Goal: Task Accomplishment & Management: Complete application form

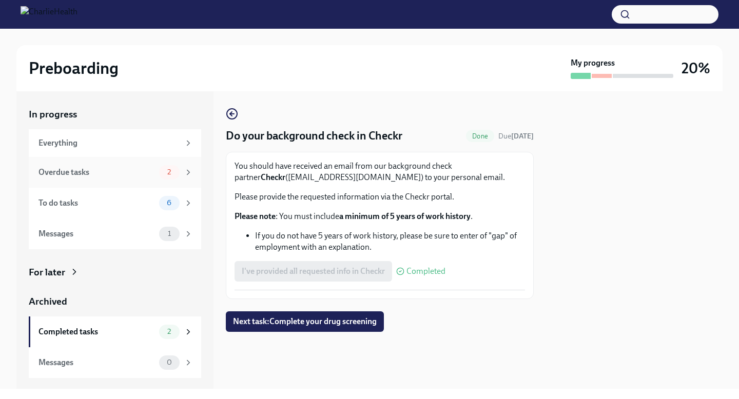
click at [154, 176] on div "Overdue tasks" at bounding box center [96, 172] width 116 height 11
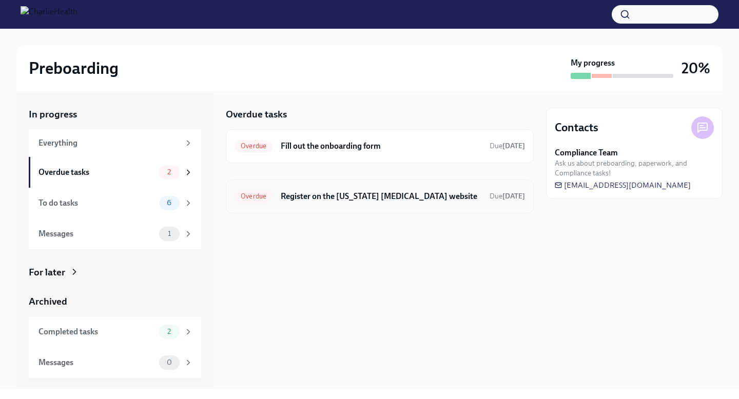
click at [301, 194] on h6 "Register on the [US_STATE] [MEDICAL_DATA] website" at bounding box center [381, 196] width 201 height 11
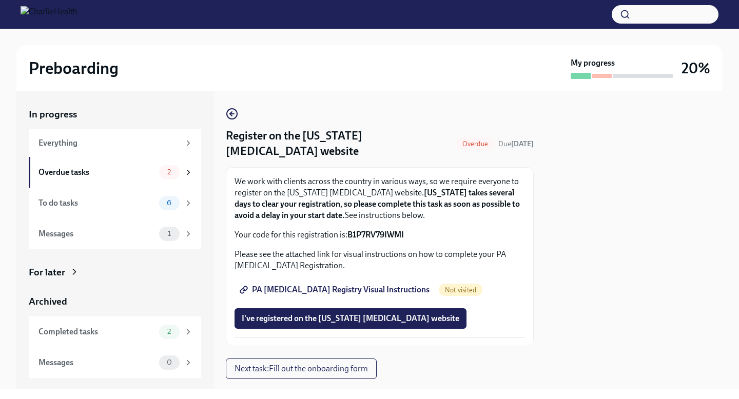
scroll to position [23, 0]
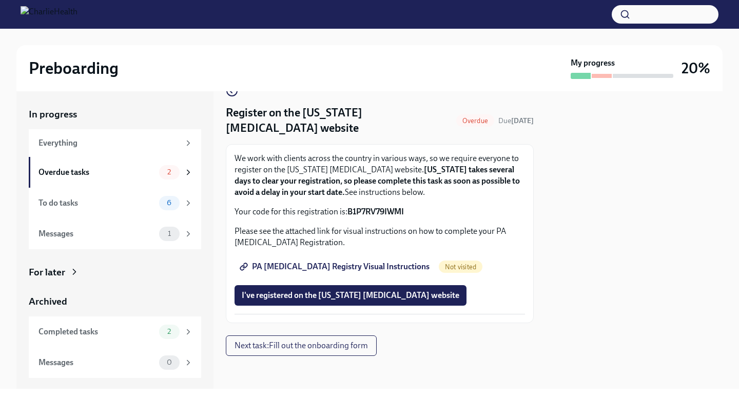
click at [320, 272] on link "PA Child Abuse Registry Visual Instructions" at bounding box center [335, 267] width 202 height 21
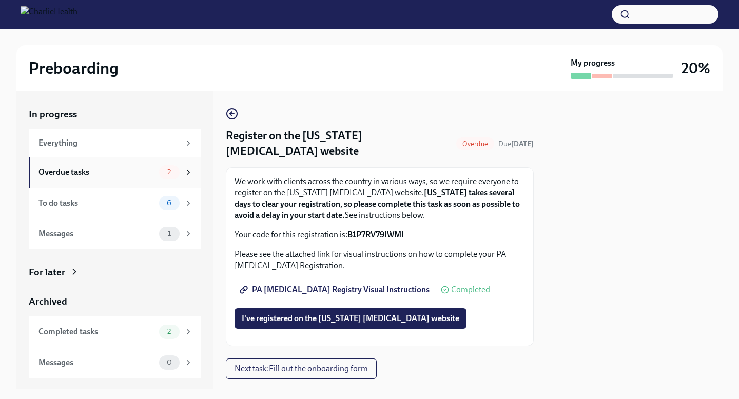
click at [133, 180] on div "Overdue tasks 2" at bounding box center [115, 172] width 172 height 31
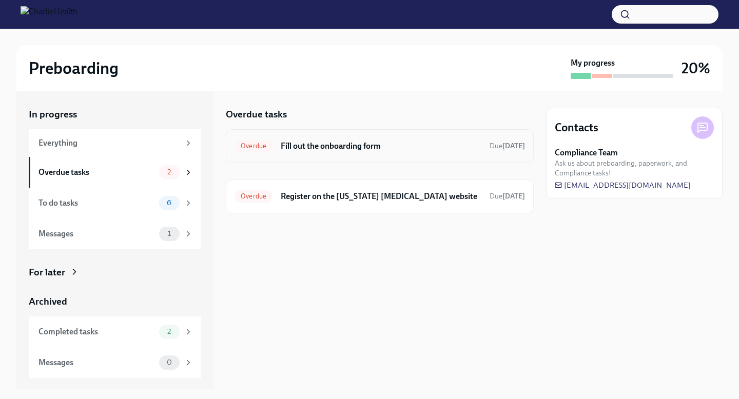
click at [378, 150] on h6 "Fill out the onboarding form" at bounding box center [381, 146] width 201 height 11
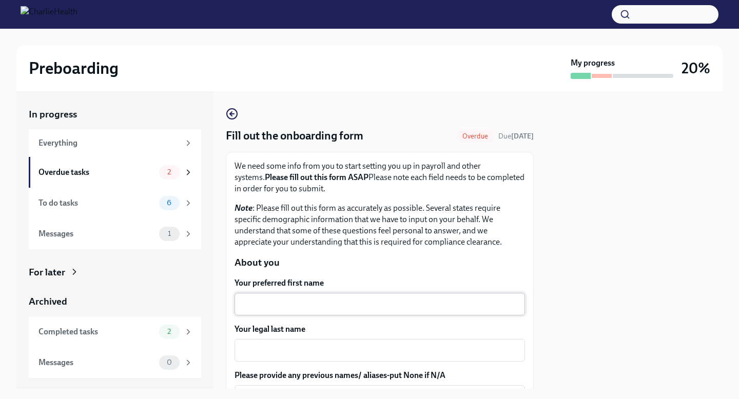
click at [325, 302] on textarea "Your preferred first name" at bounding box center [380, 304] width 278 height 12
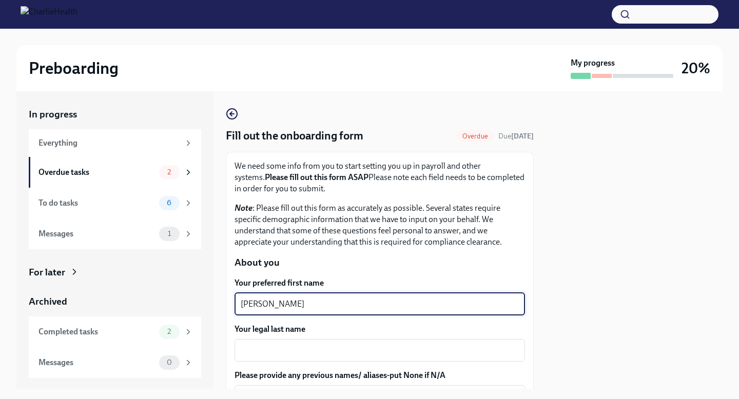
type textarea "Maggie"
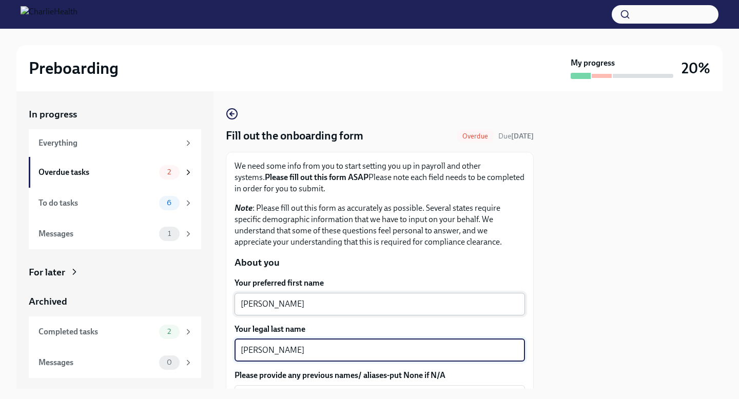
scroll to position [156, 0]
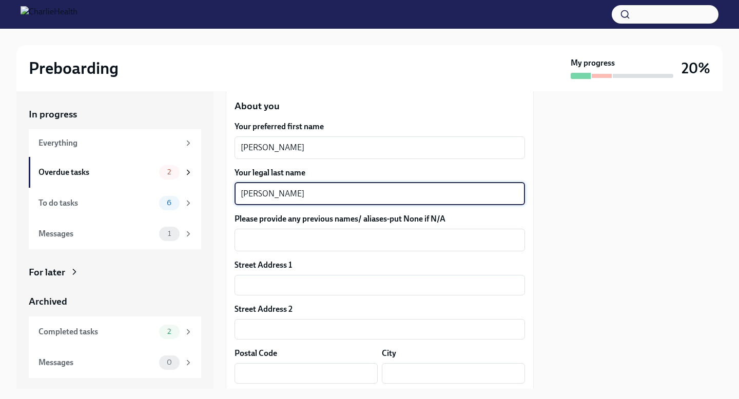
click at [250, 193] on textarea "GEttys" at bounding box center [380, 194] width 278 height 12
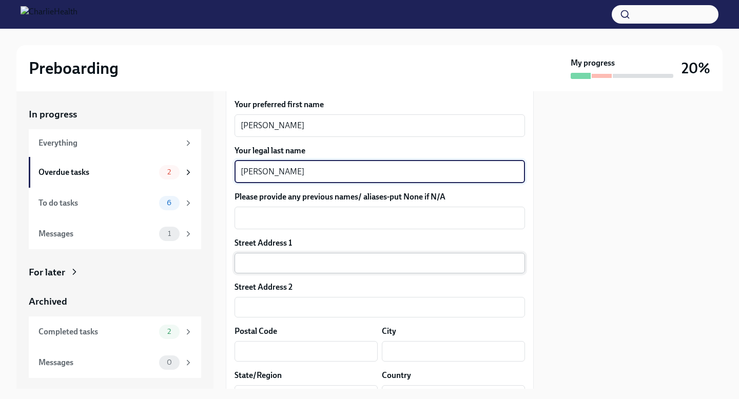
type textarea "Gettys"
click at [281, 264] on input "text" at bounding box center [379, 263] width 290 height 21
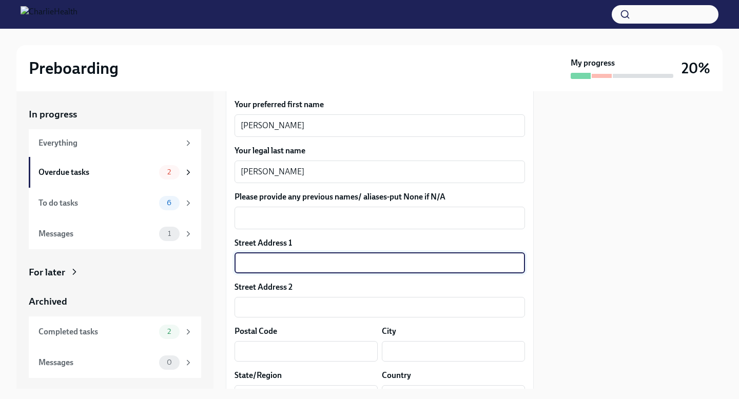
type input "62 Cayuga Court"
type input "05408"
type input "Burlington"
type input "Vermont"
type input "US"
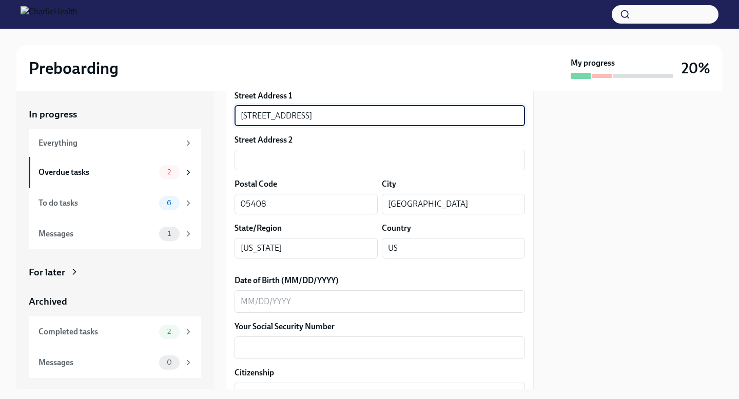
scroll to position [326, 0]
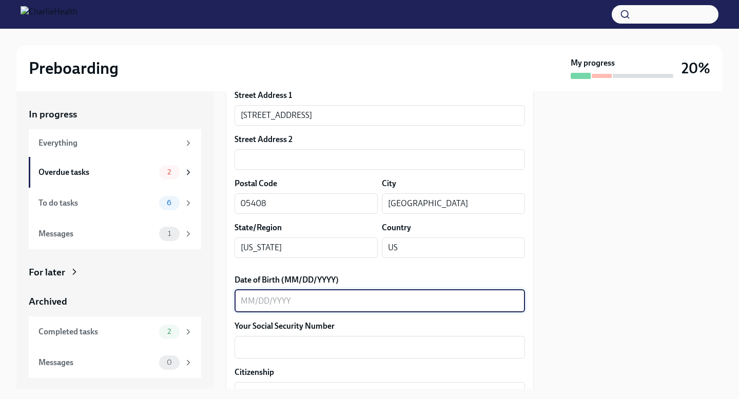
click at [311, 300] on textarea "Date of Birth (MM/DD/YYYY)" at bounding box center [380, 301] width 278 height 12
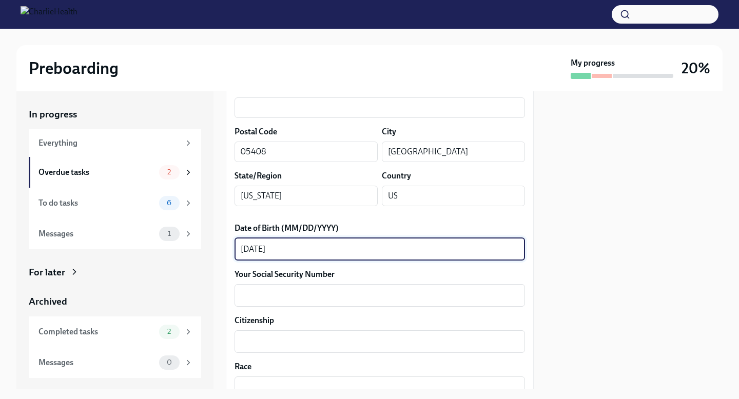
scroll to position [391, 0]
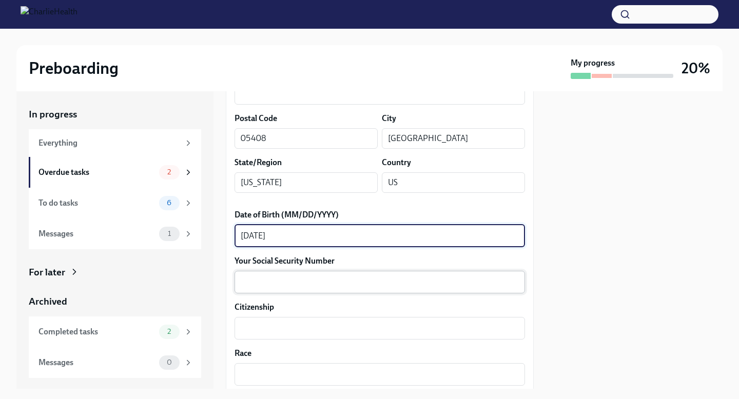
type textarea "10/11/1996"
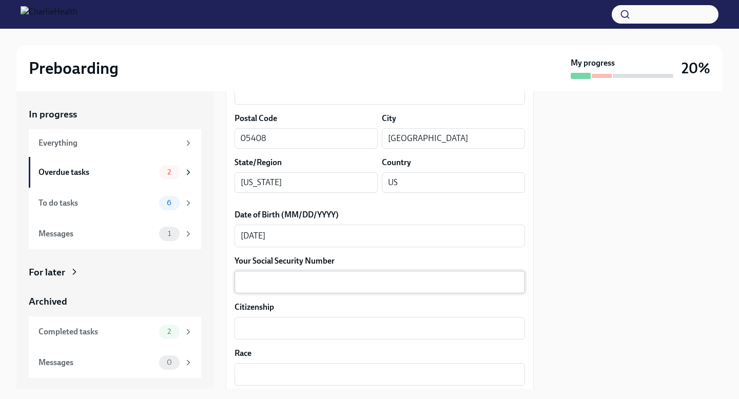
click at [341, 275] on div "x ​" at bounding box center [379, 282] width 290 height 23
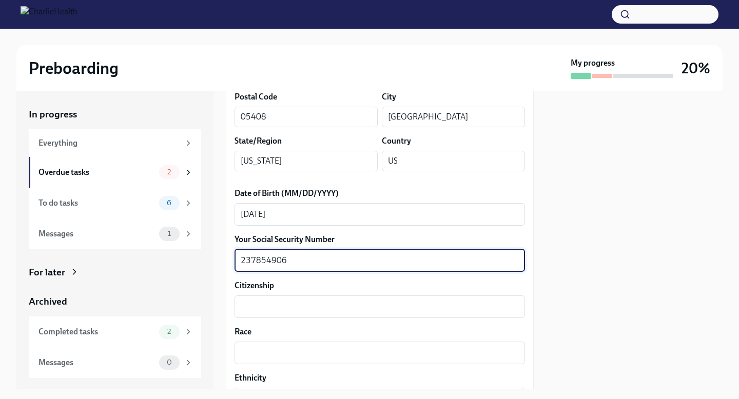
scroll to position [418, 0]
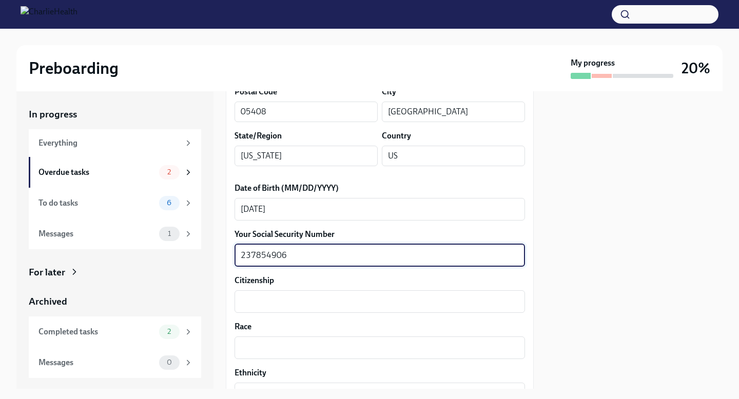
type textarea "237854906"
click at [329, 313] on div "Your preferred first name Maggie x ​ Your legal last name Gettys x ​ Please pro…" at bounding box center [379, 353] width 290 height 989
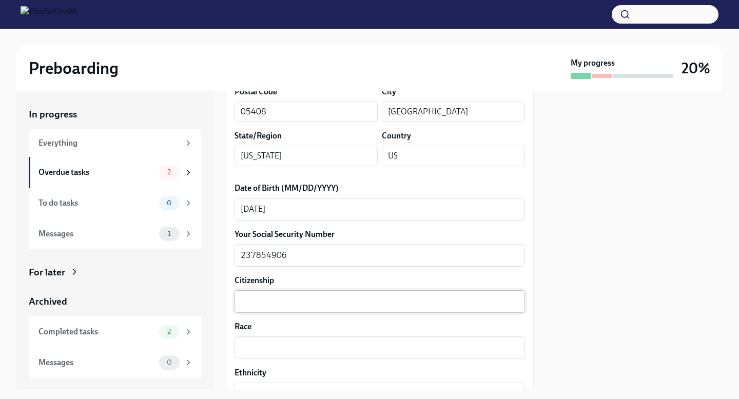
click at [325, 302] on textarea "Citizenship" at bounding box center [380, 302] width 278 height 12
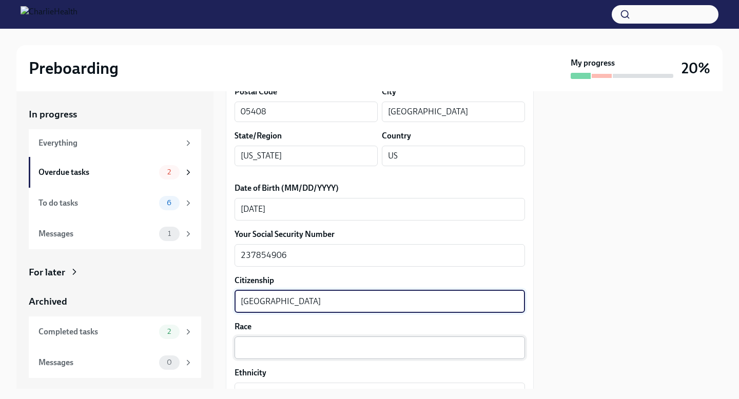
scroll to position [437, 0]
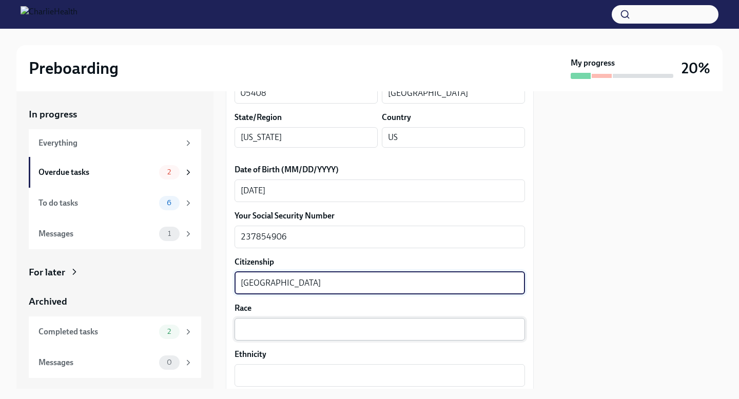
type textarea "USA"
click at [307, 328] on textarea "Race" at bounding box center [380, 329] width 278 height 12
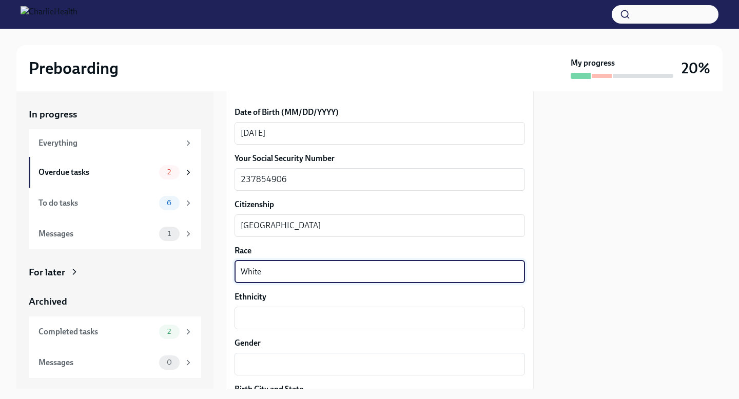
scroll to position [501, 0]
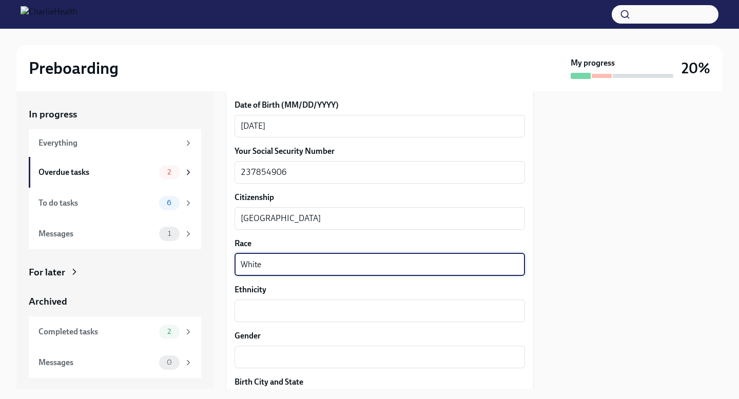
type textarea "White"
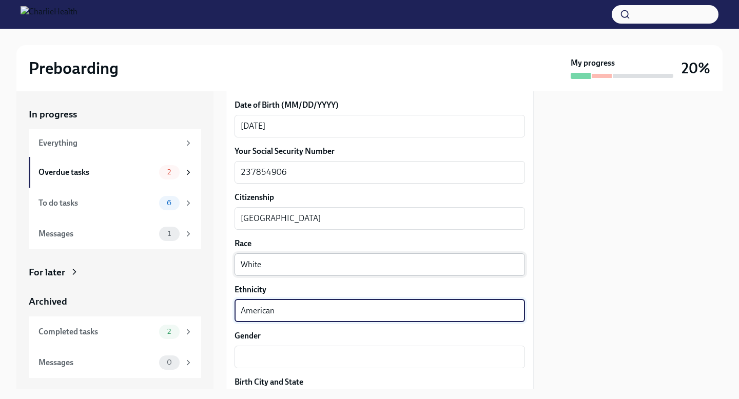
type textarea "American"
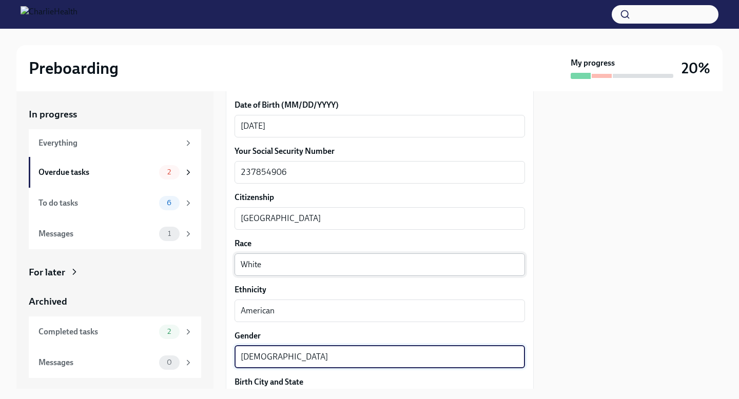
type textarea "Female"
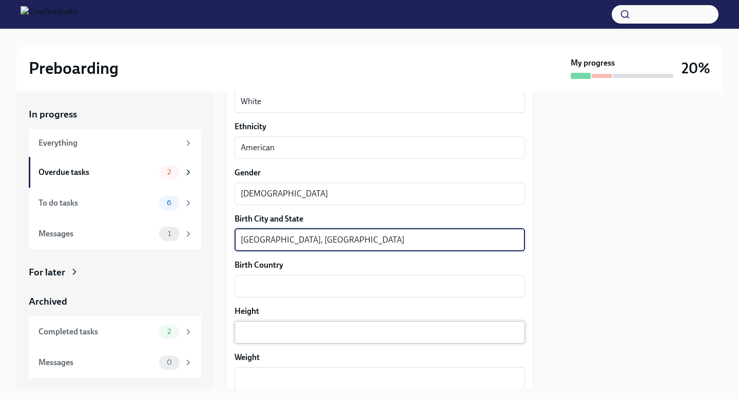
type textarea "Valdese, NC"
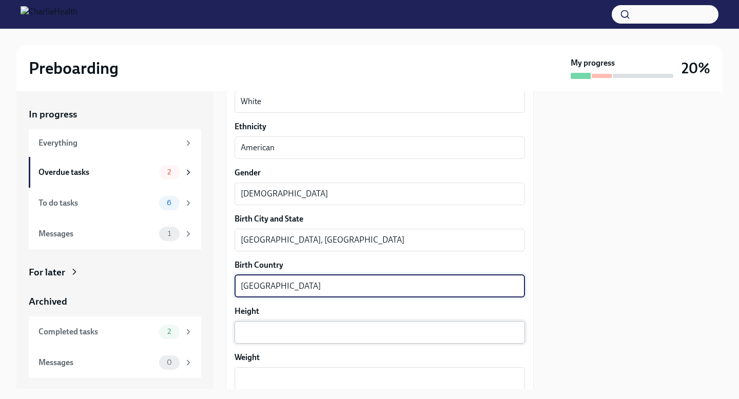
type textarea "United States of America"
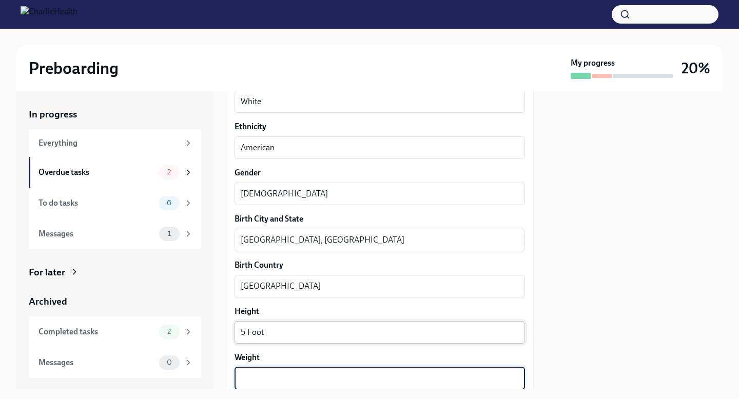
click at [282, 323] on div "5 Foot x ​" at bounding box center [379, 332] width 290 height 23
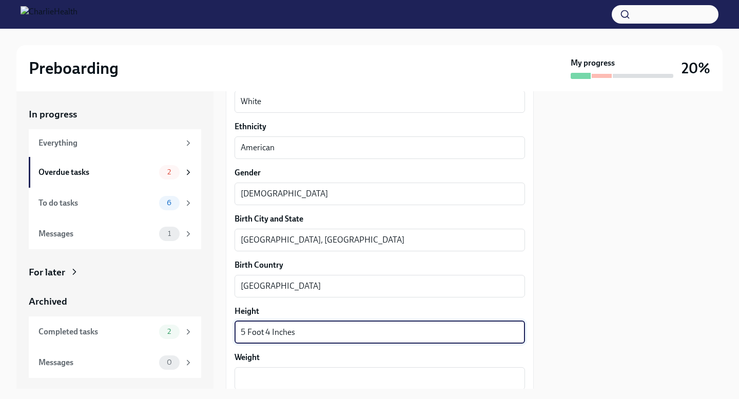
type textarea "5 Foot 4 Inches"
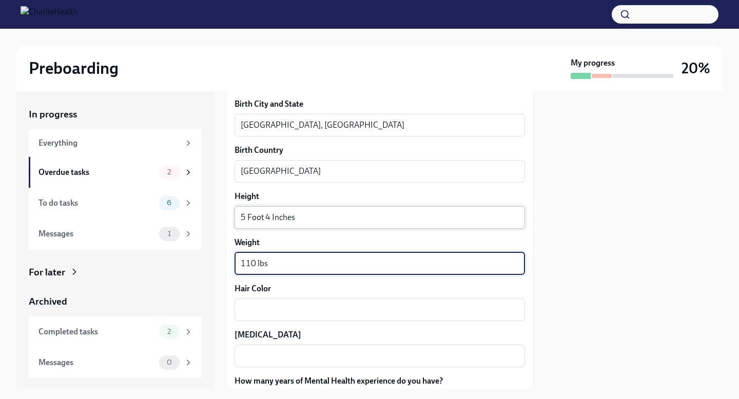
scroll to position [787, 0]
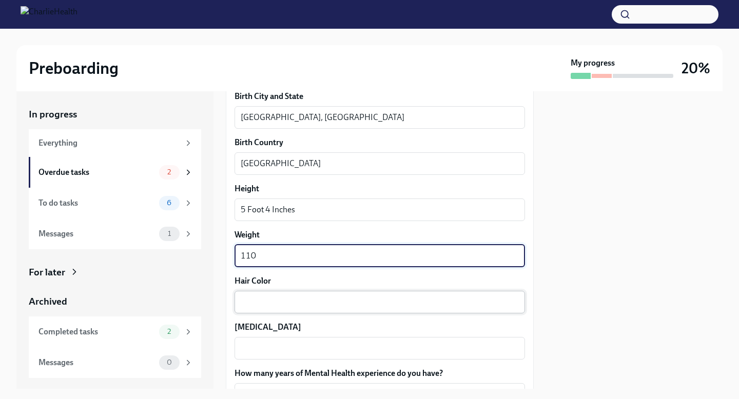
type textarea "110"
click at [299, 307] on textarea "Hair Color" at bounding box center [380, 302] width 278 height 12
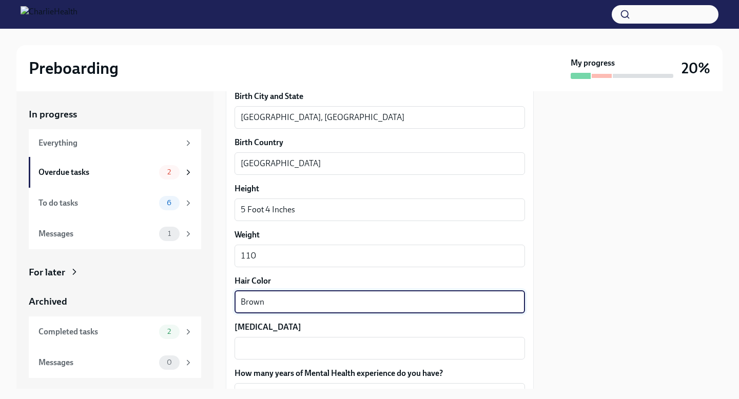
type textarea "Brown"
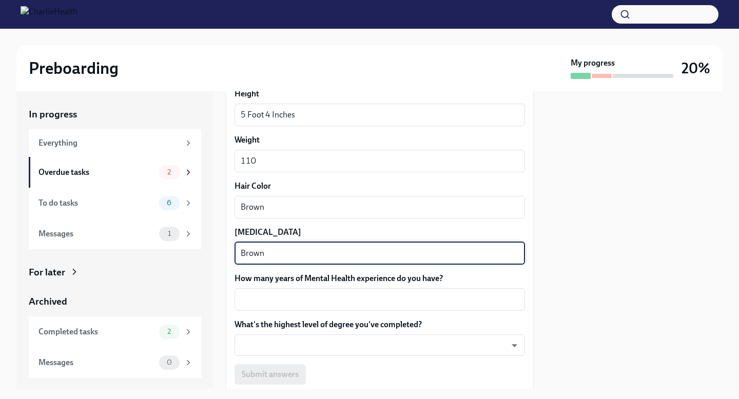
scroll to position [885, 0]
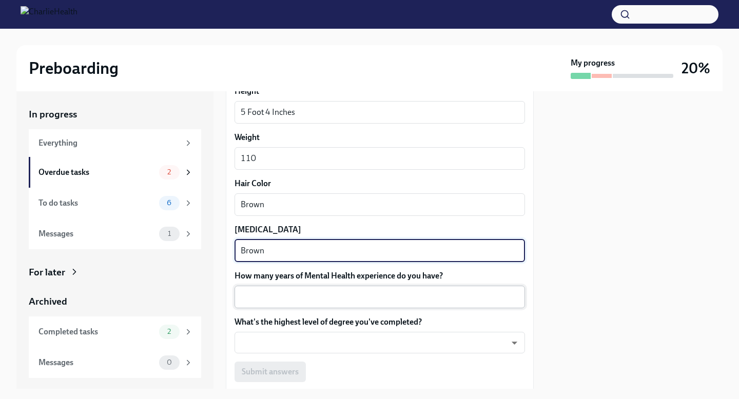
type textarea "Brown"
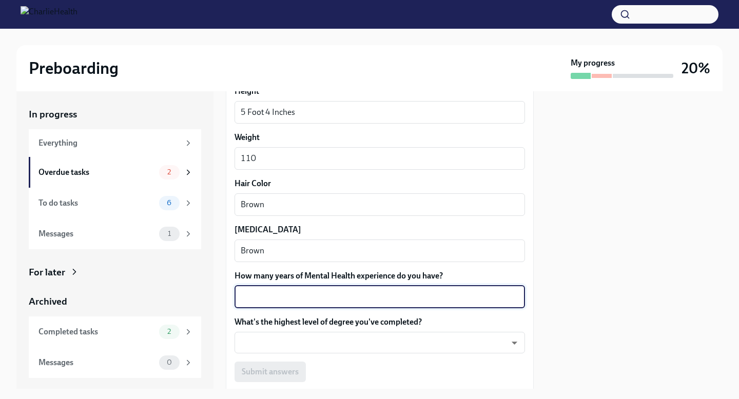
click at [277, 303] on textarea "How many years of Mental Health experience do you have?" at bounding box center [380, 297] width 278 height 12
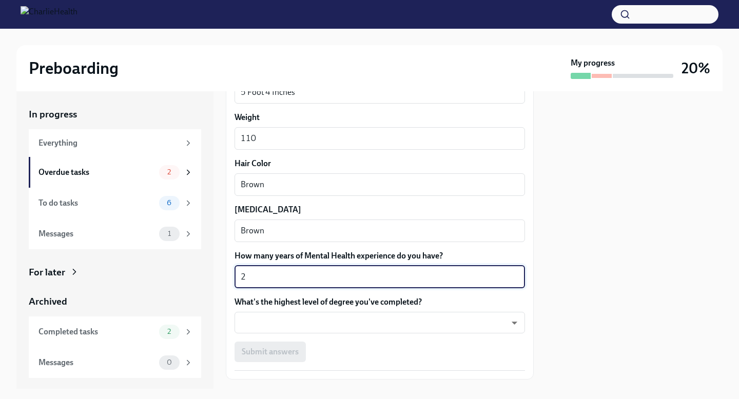
scroll to position [951, 0]
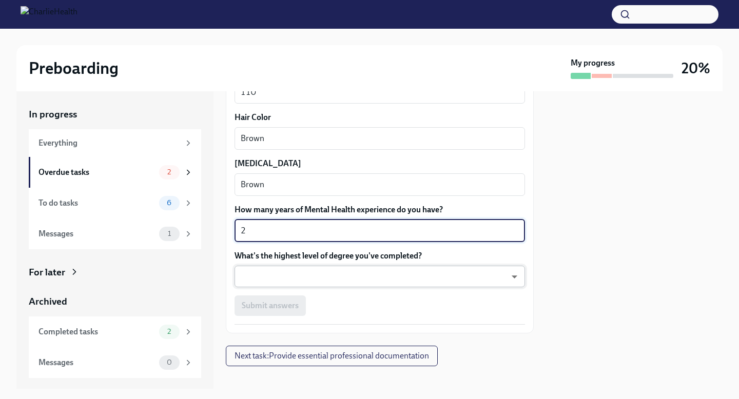
type textarea "2"
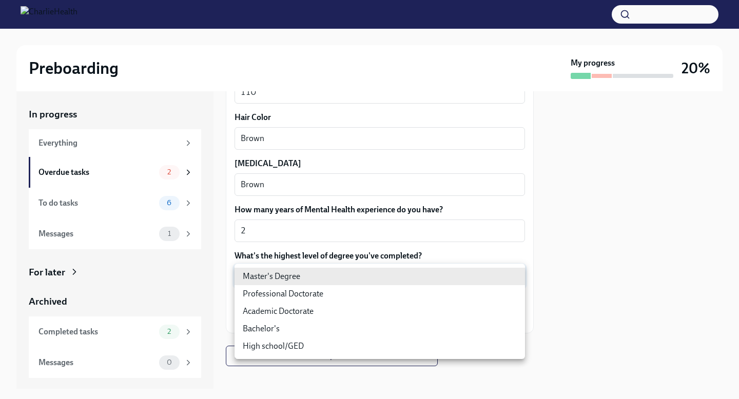
click at [295, 272] on body "Preboarding My progress 20% In progress Everything Overdue tasks 2 To do tasks …" at bounding box center [369, 199] width 739 height 399
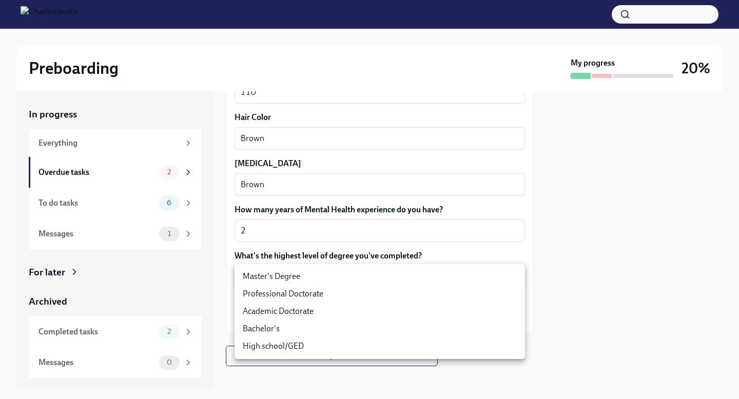
click at [301, 278] on li "Master's Degree" at bounding box center [379, 276] width 290 height 17
type input "2vBr-ghkD"
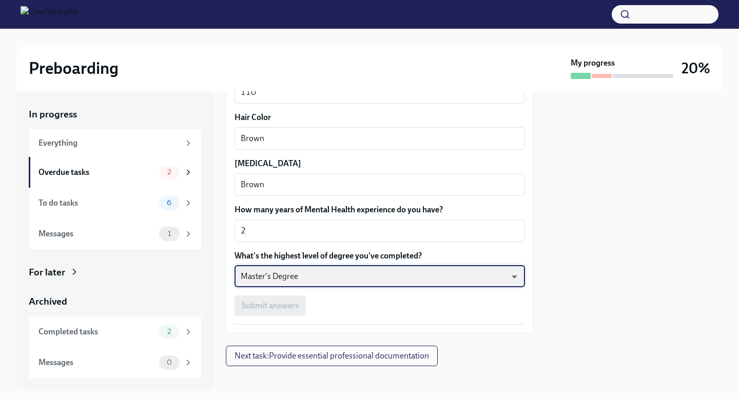
scroll to position [961, 0]
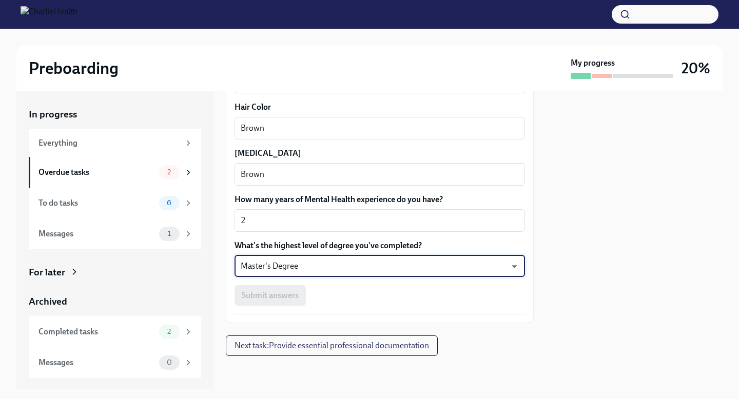
click at [297, 299] on div "Submit answers" at bounding box center [379, 295] width 290 height 21
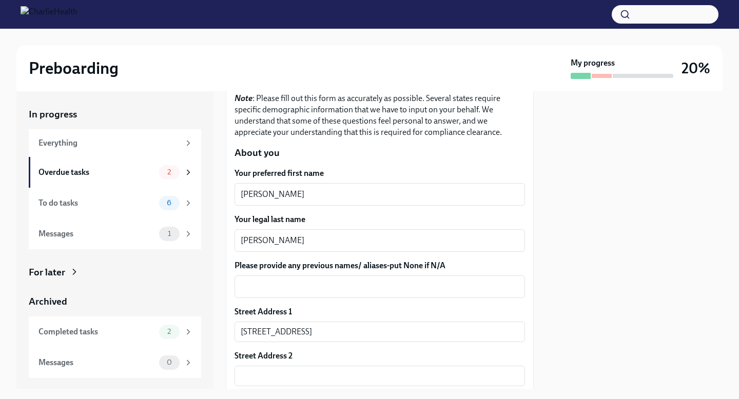
scroll to position [147, 0]
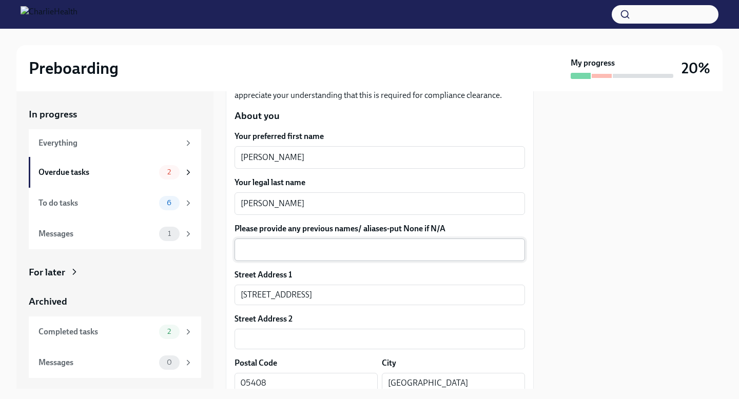
click at [354, 241] on div "x ​" at bounding box center [379, 250] width 290 height 23
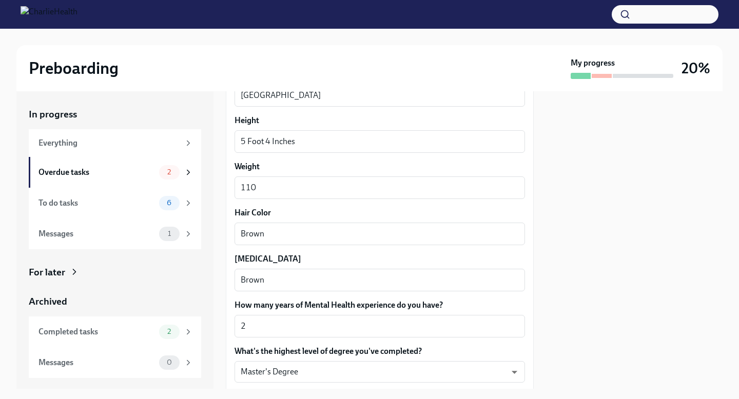
scroll to position [961, 0]
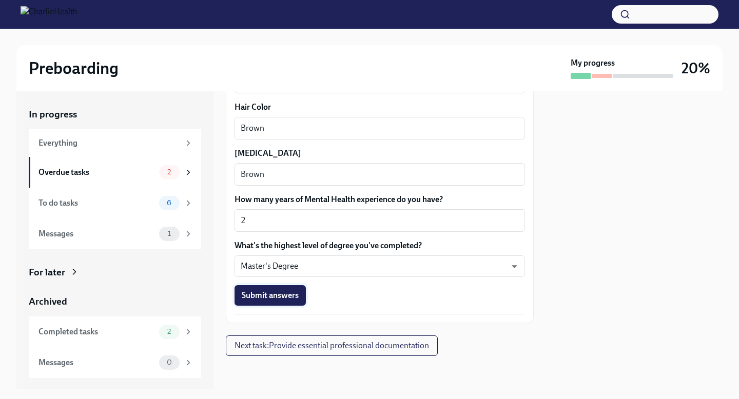
type textarea "N/A"
click at [279, 297] on span "Submit answers" at bounding box center [270, 295] width 57 height 10
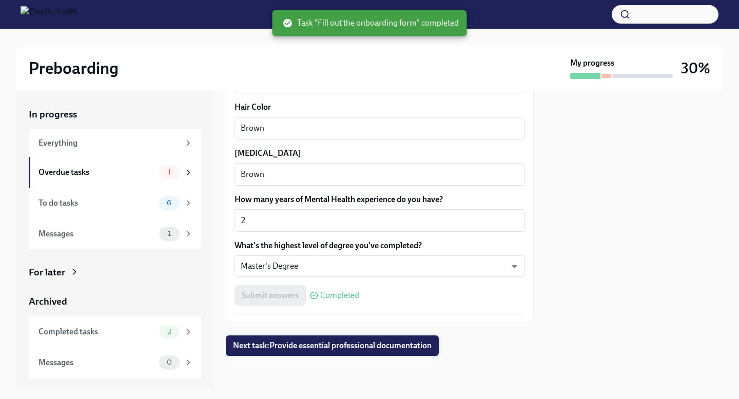
click at [384, 339] on button "Next task : Provide essential professional documentation" at bounding box center [332, 346] width 213 height 21
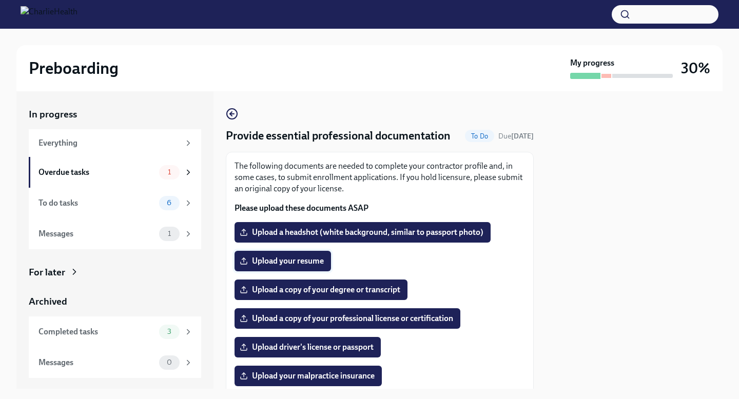
click at [293, 259] on span "Upload your resume" at bounding box center [283, 261] width 82 height 10
click at [0, 0] on input "Upload your resume" at bounding box center [0, 0] width 0 height 0
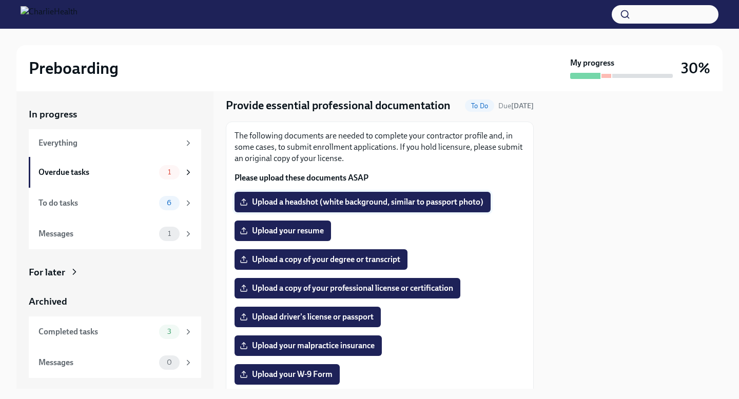
scroll to position [32, 0]
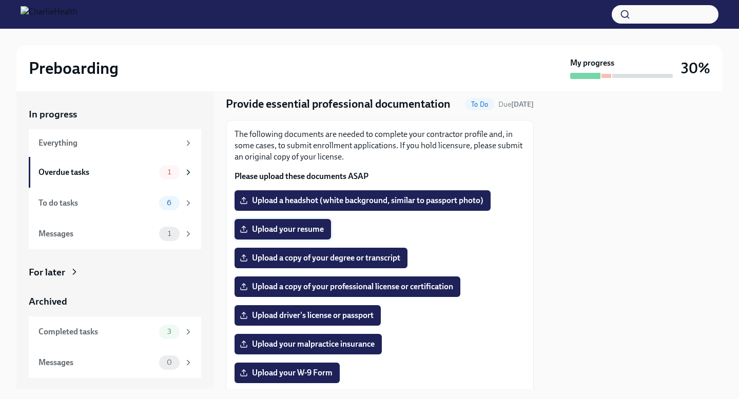
click at [290, 228] on span "Upload your resume" at bounding box center [283, 229] width 82 height 10
click at [0, 0] on input "Upload your resume" at bounding box center [0, 0] width 0 height 0
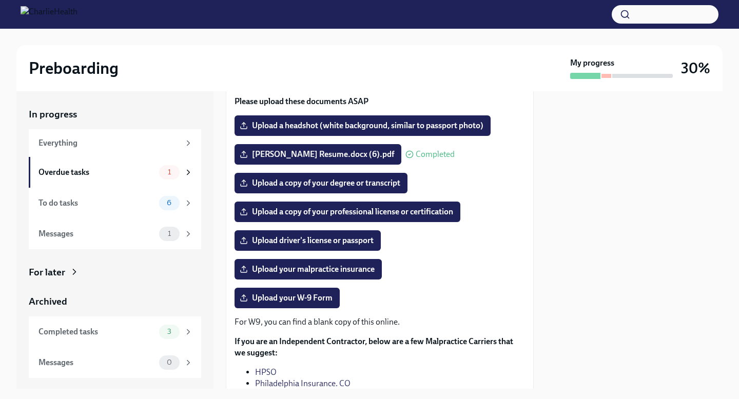
scroll to position [105, 0]
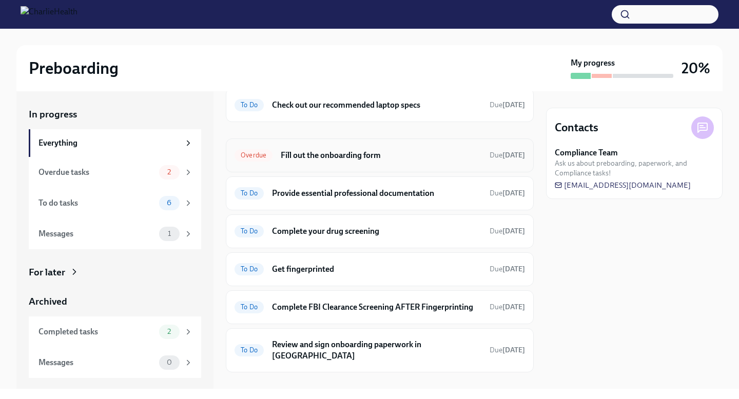
scroll to position [133, 0]
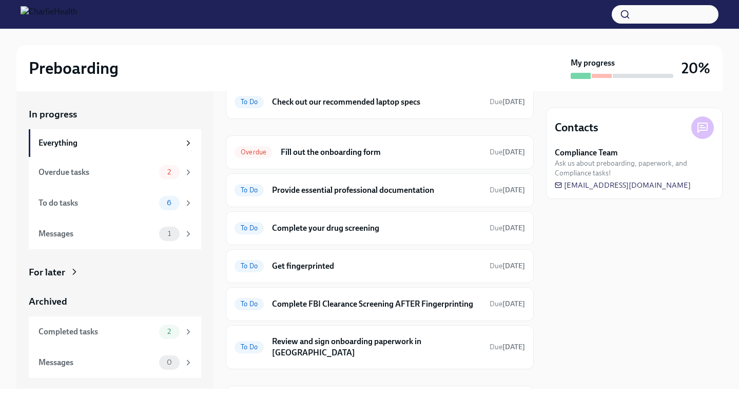
drag, startPoint x: 701, startPoint y: 186, endPoint x: 554, endPoint y: 186, distance: 147.3
click at [554, 186] on div "Contacts Compliance Team Ask us about preboarding, paperwork, and Compliance ta…" at bounding box center [634, 153] width 176 height 91
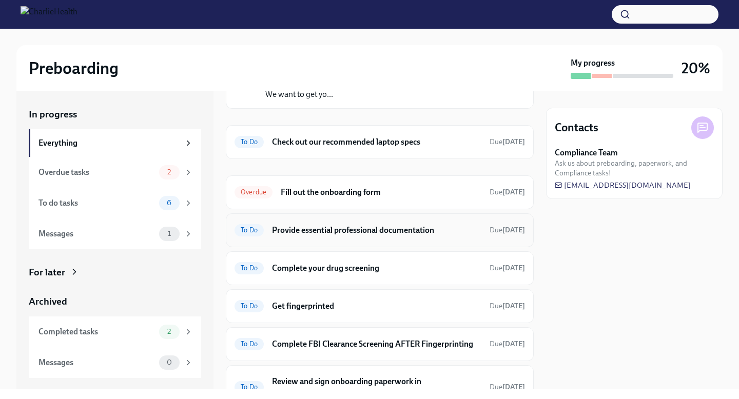
scroll to position [197, 0]
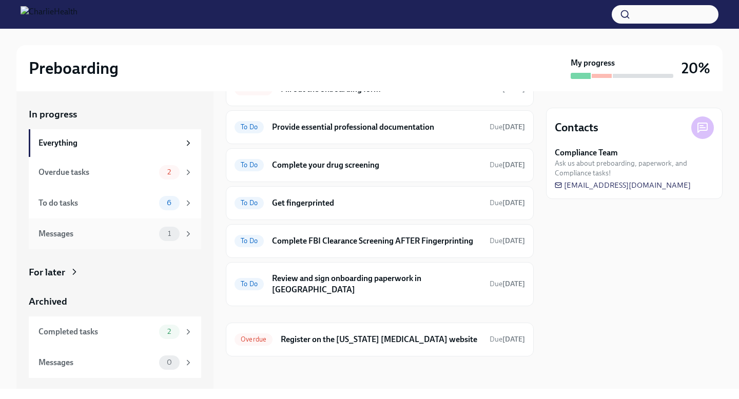
click at [94, 234] on div "Messages" at bounding box center [96, 233] width 116 height 11
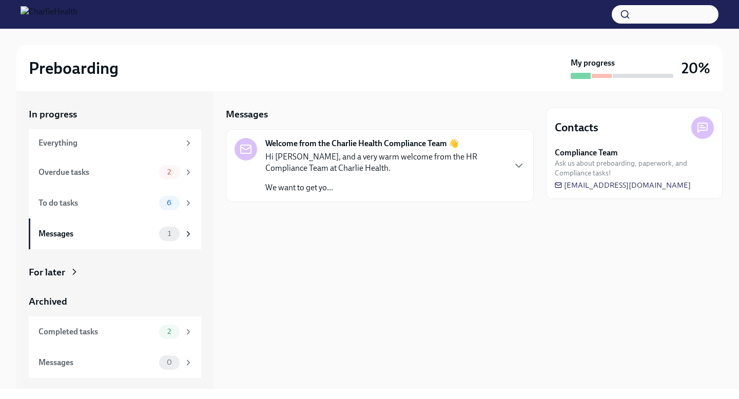
click at [354, 161] on p "Hi [PERSON_NAME], and a very warm welcome from the HR Compliance Team at Charli…" at bounding box center [384, 162] width 239 height 23
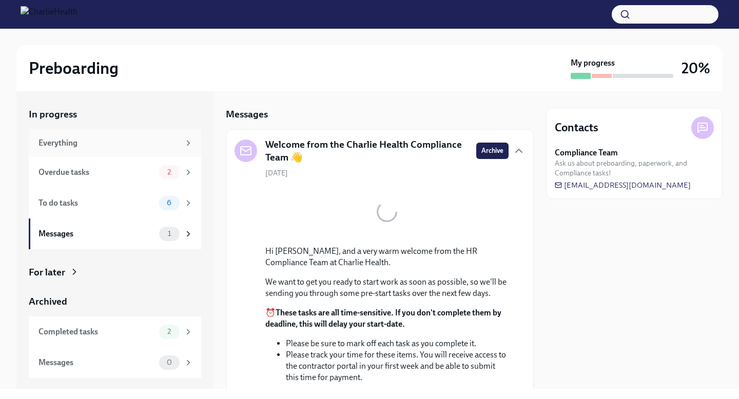
click at [86, 147] on div "Everything" at bounding box center [108, 143] width 141 height 11
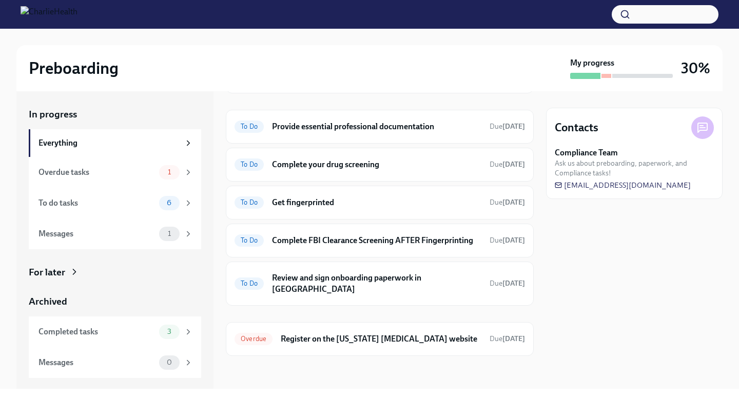
scroll to position [159, 0]
